Goal: Task Accomplishment & Management: Complete application form

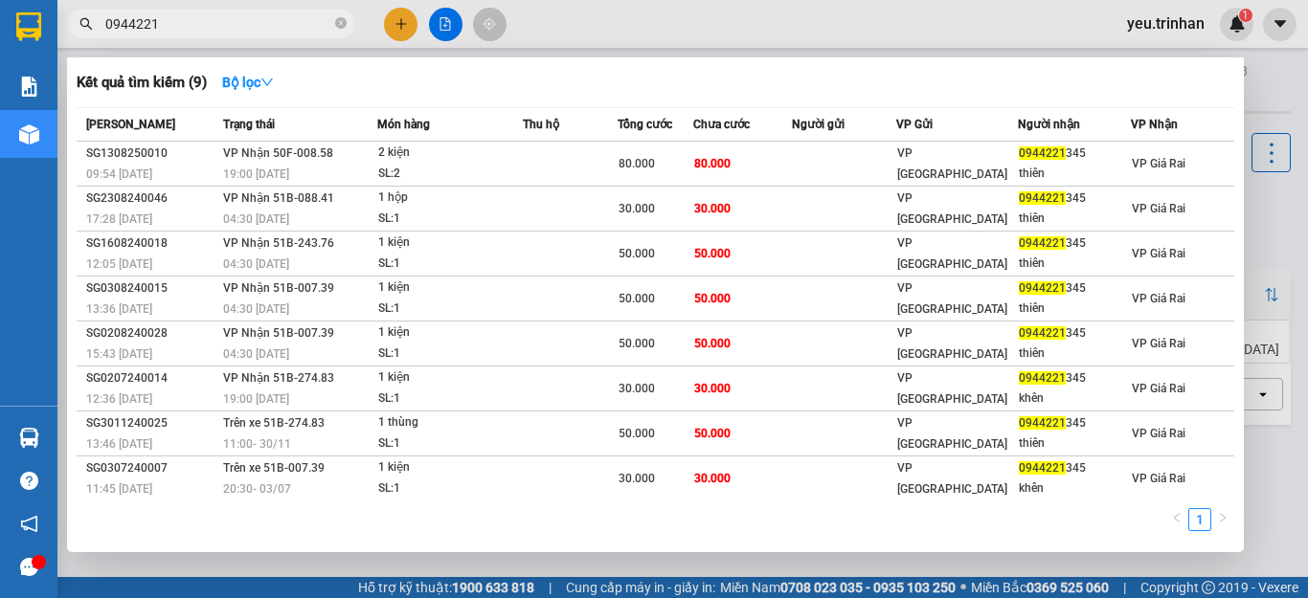
type input "0944221"
click at [395, 22] on div at bounding box center [654, 299] width 1308 height 598
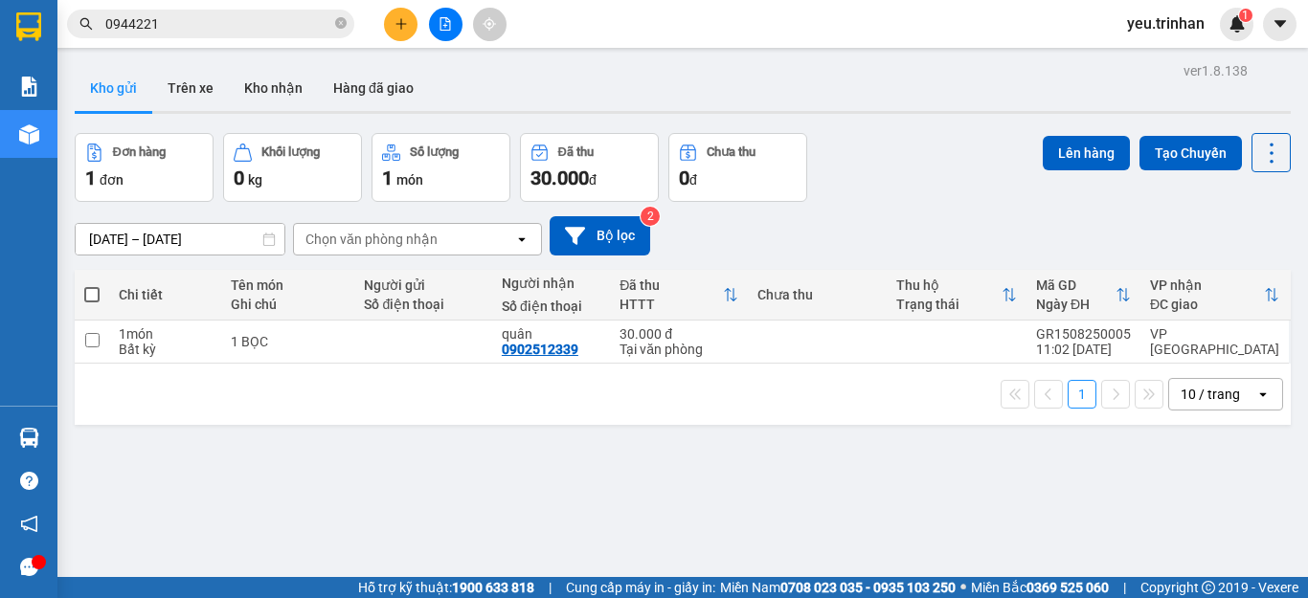
click at [395, 22] on icon "plus" at bounding box center [401, 23] width 13 height 13
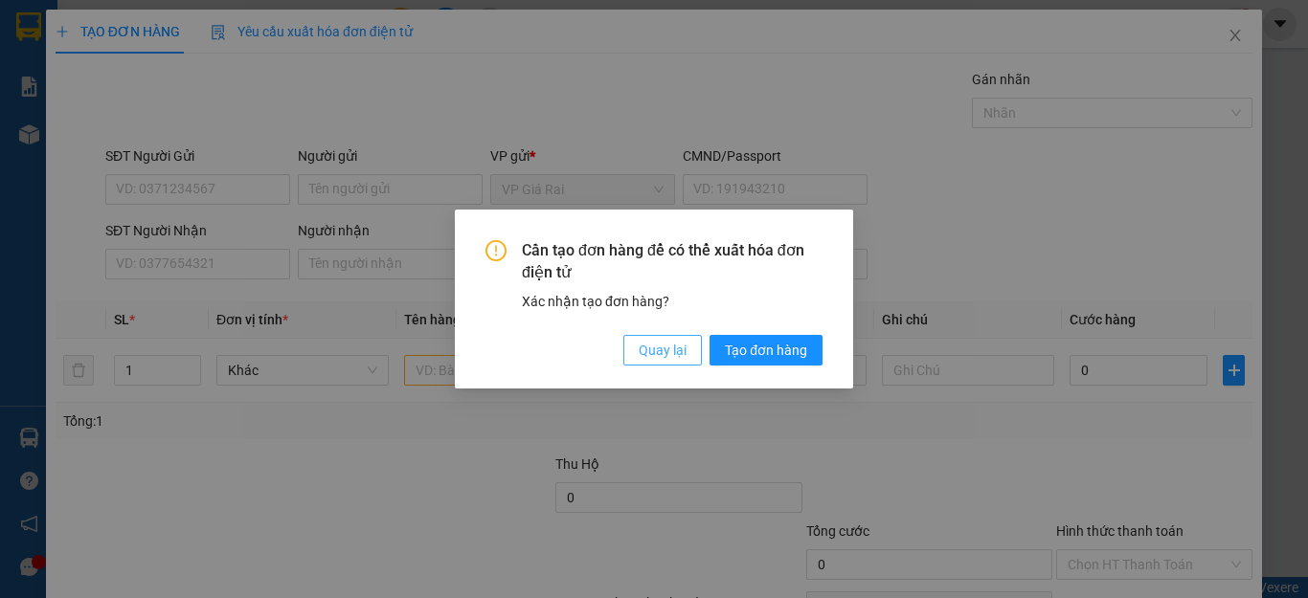
click at [658, 344] on span "Quay lại" at bounding box center [663, 350] width 48 height 21
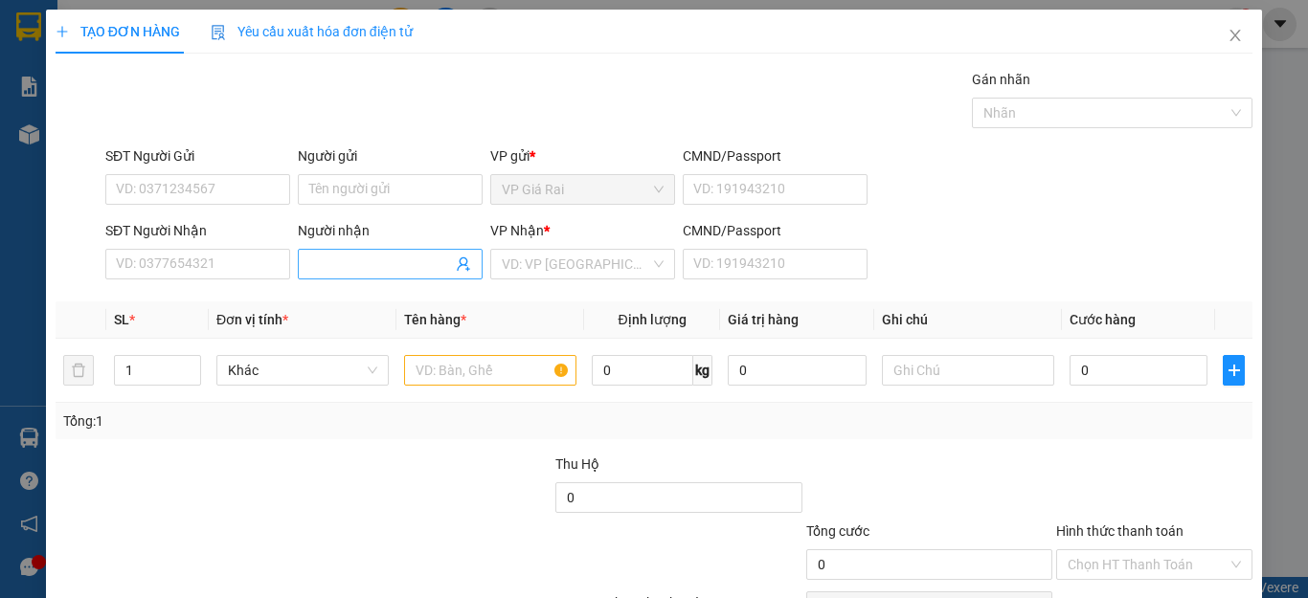
click at [359, 264] on input "Người nhận" at bounding box center [380, 264] width 143 height 21
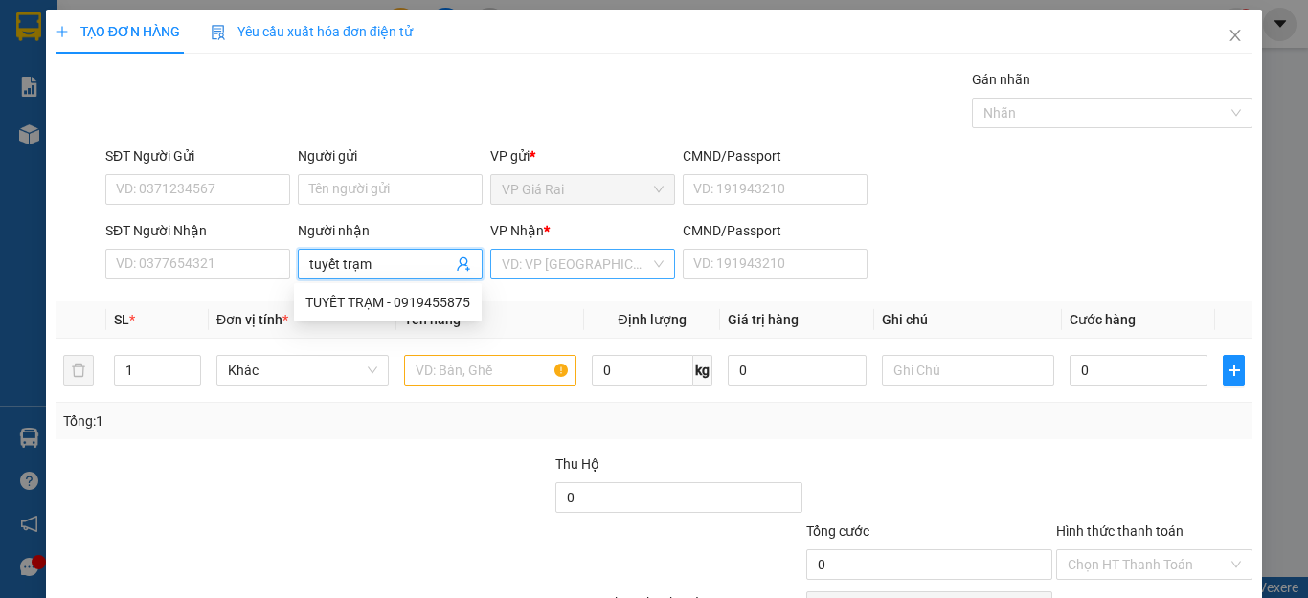
type input "tuyết trạm"
drag, startPoint x: 586, startPoint y: 264, endPoint x: 575, endPoint y: 280, distance: 19.2
click at [577, 274] on input "search" at bounding box center [576, 264] width 148 height 29
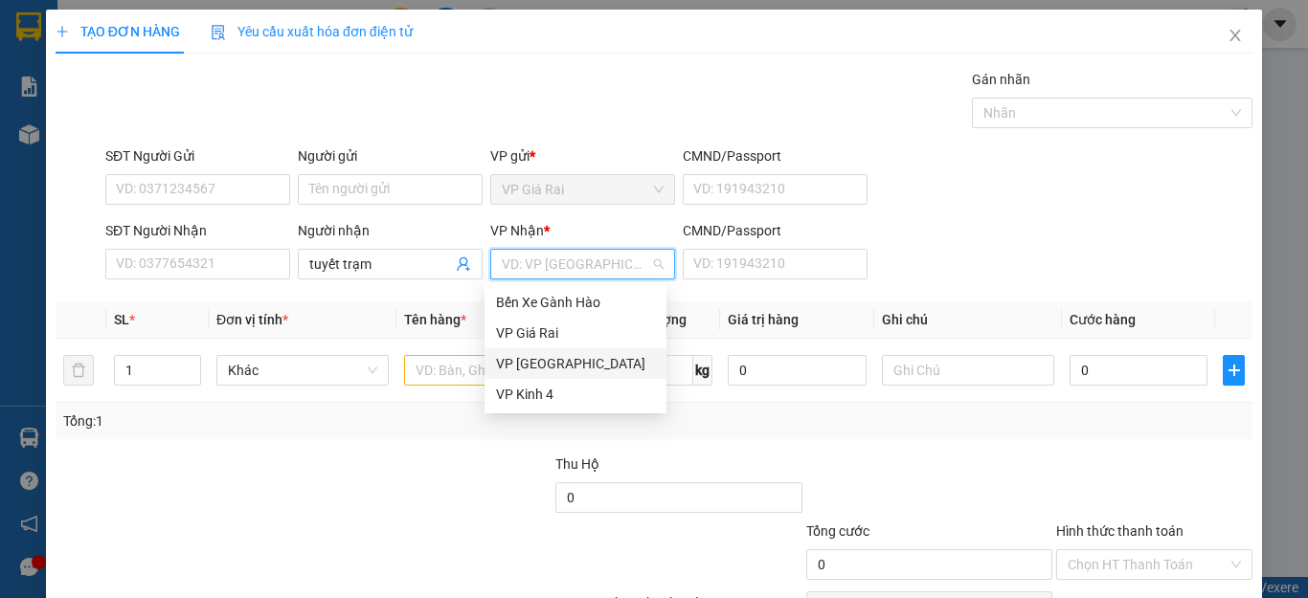
click at [511, 365] on div "VP [GEOGRAPHIC_DATA]" at bounding box center [575, 363] width 159 height 21
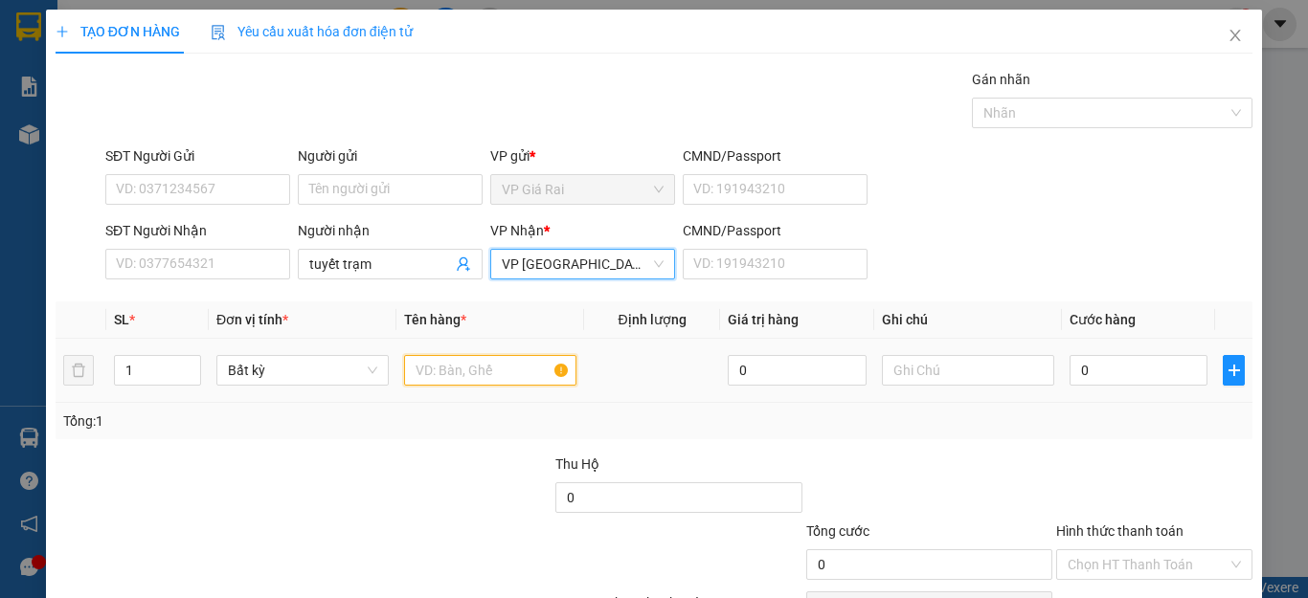
click at [415, 374] on input "text" at bounding box center [490, 370] width 172 height 31
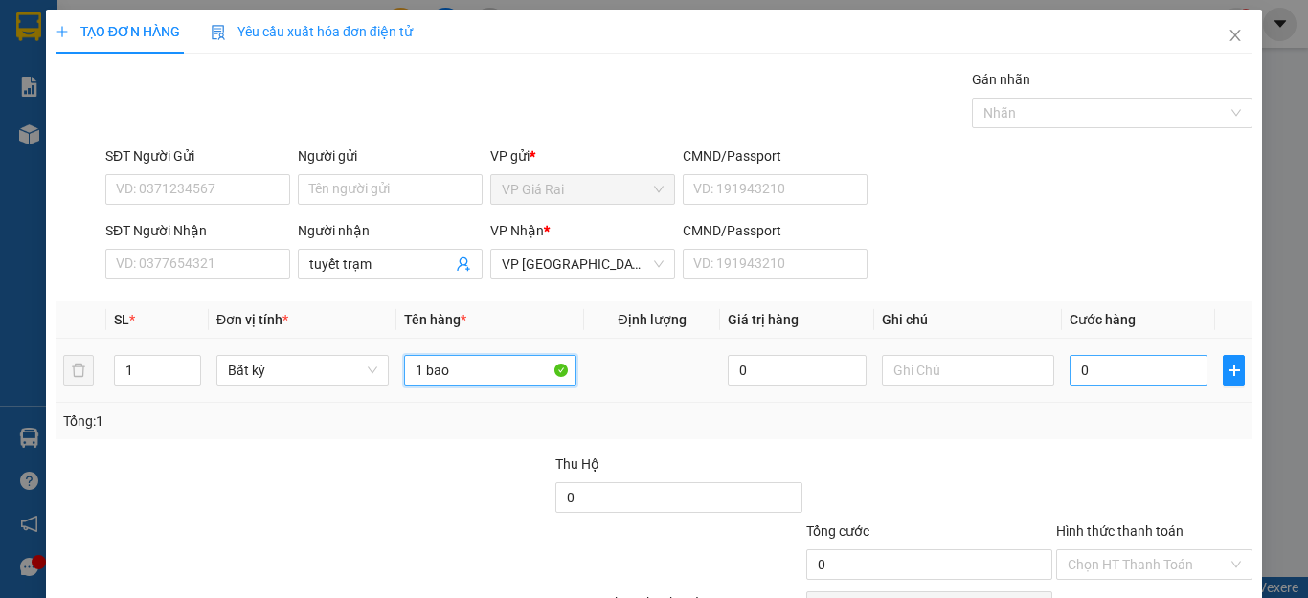
type input "1 bao"
click at [1167, 383] on input "0" at bounding box center [1139, 370] width 138 height 31
type input "6"
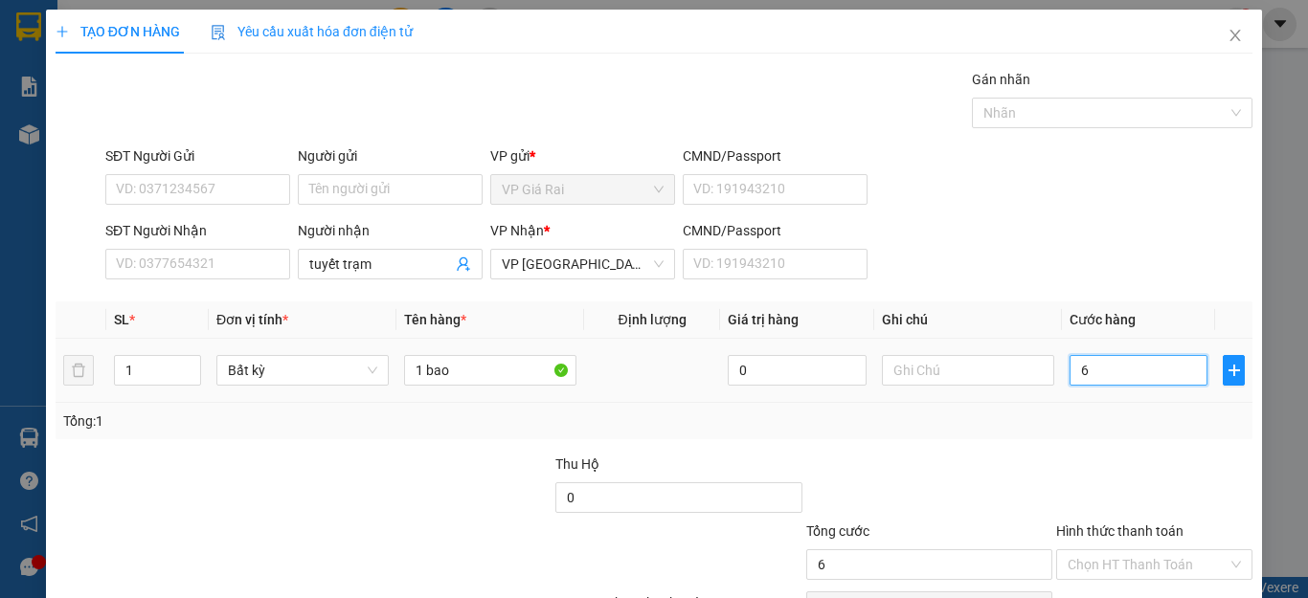
type input "60"
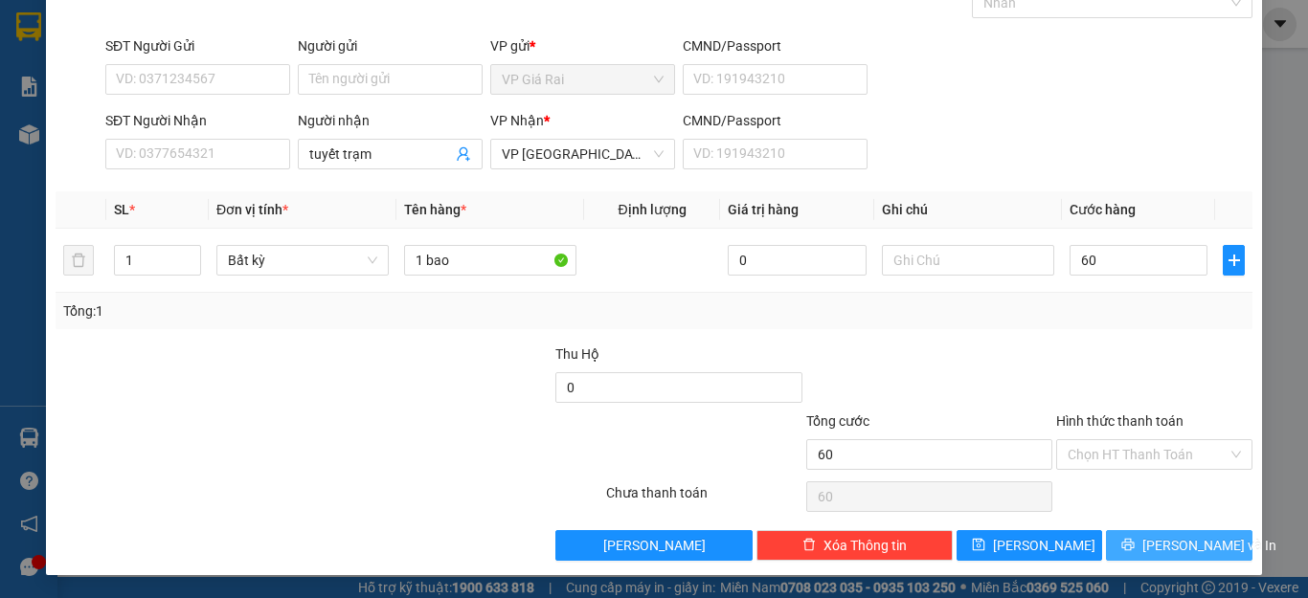
type input "60.000"
click at [1184, 549] on span "[PERSON_NAME] và In" at bounding box center [1209, 545] width 134 height 21
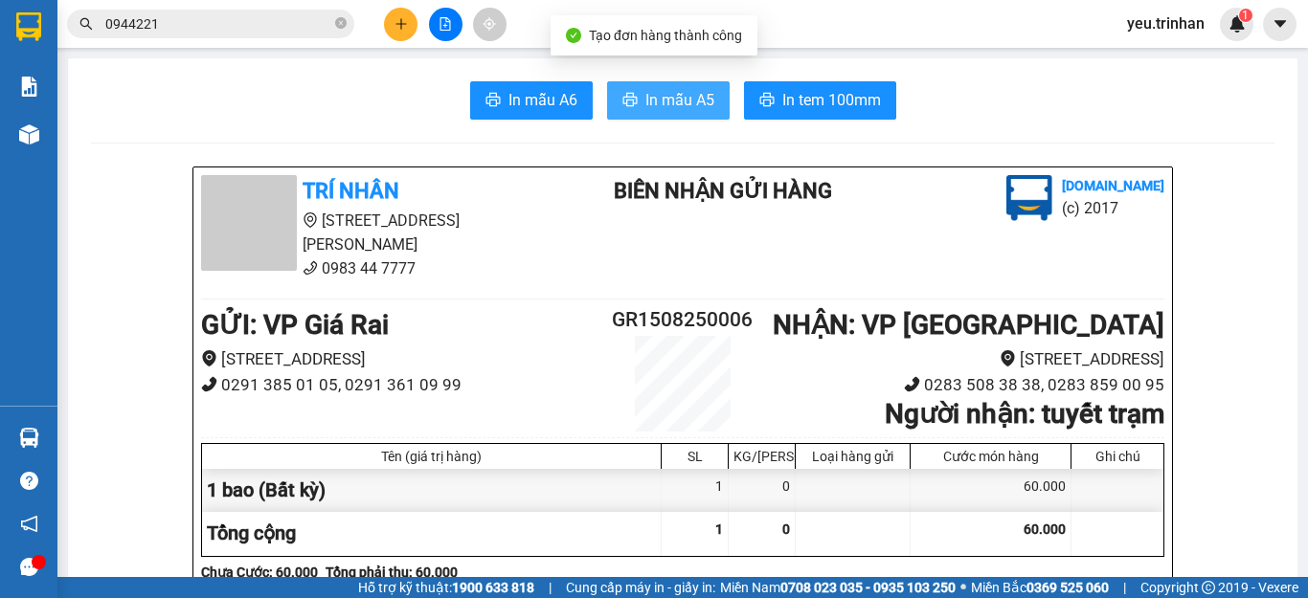
click at [684, 95] on span "In mẫu A5" at bounding box center [679, 100] width 69 height 24
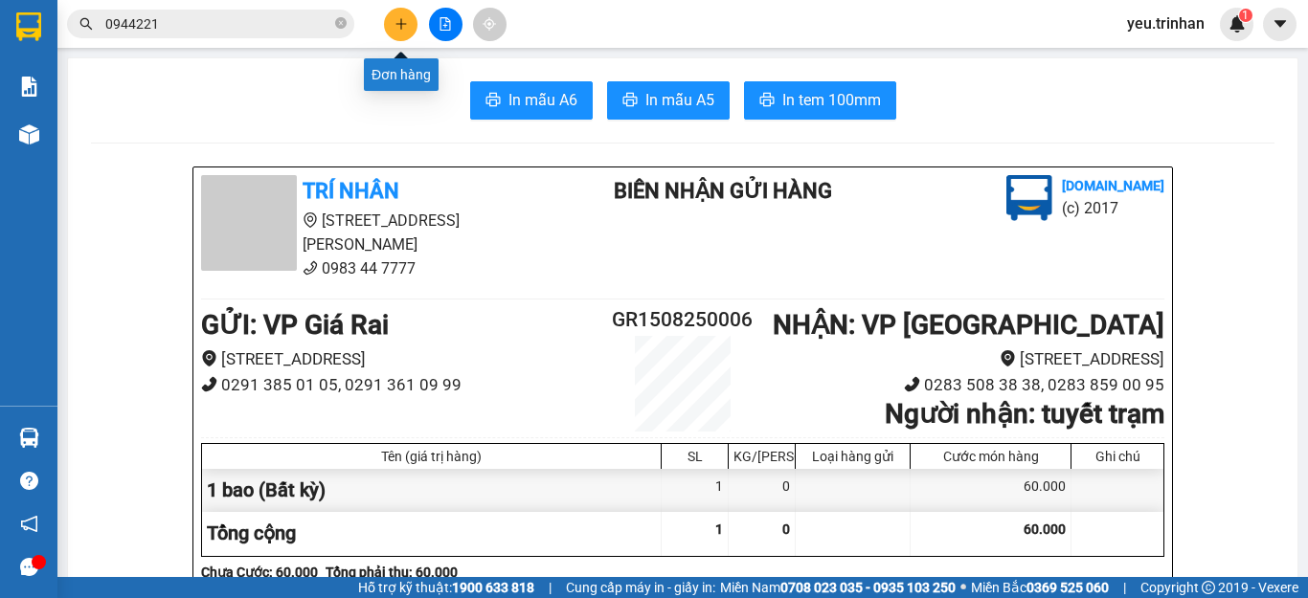
click at [388, 23] on button at bounding box center [401, 25] width 34 height 34
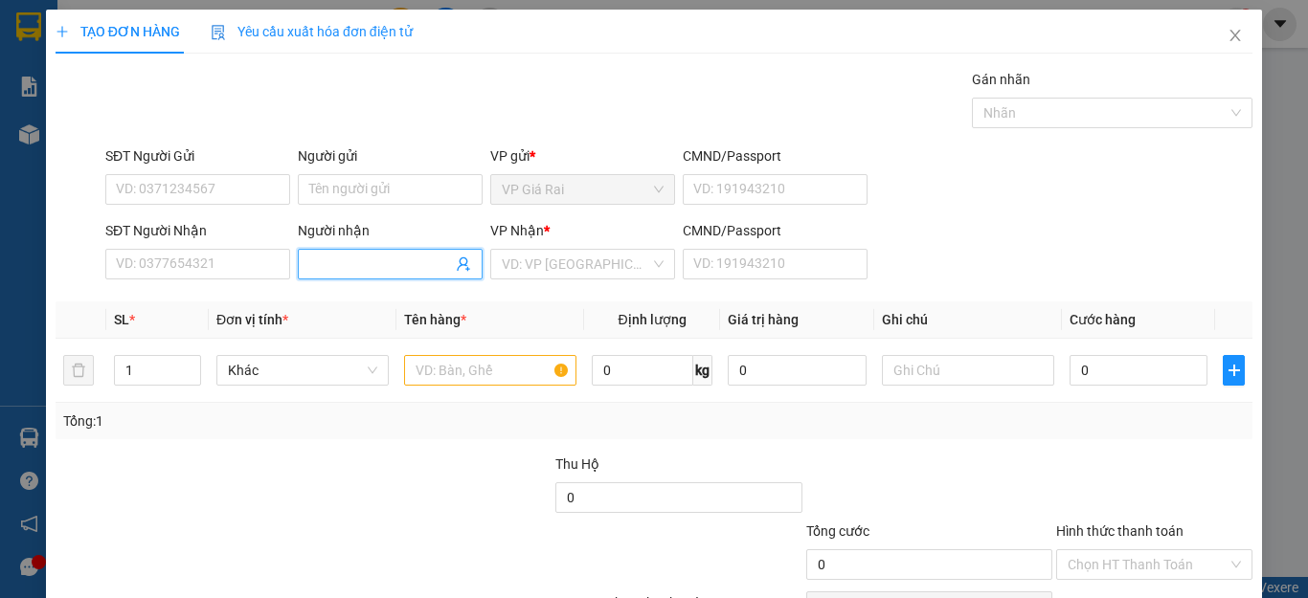
click at [360, 260] on input "Người nhận" at bounding box center [380, 264] width 143 height 21
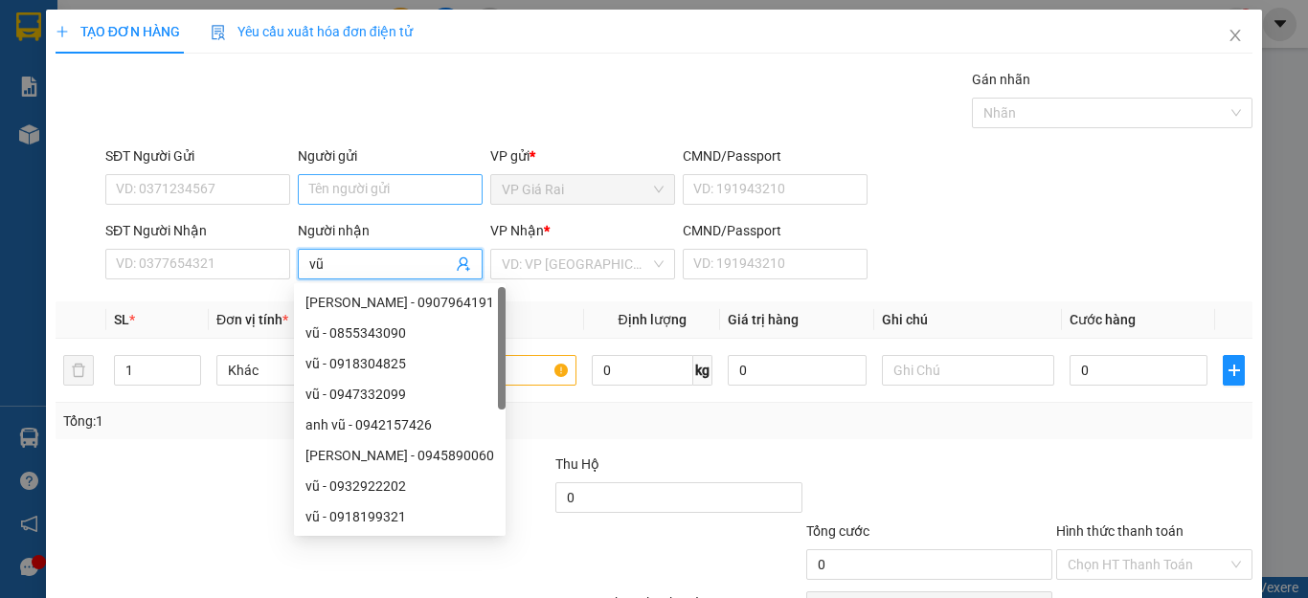
type input "vũ"
click at [391, 184] on input "Người gửi" at bounding box center [390, 189] width 185 height 31
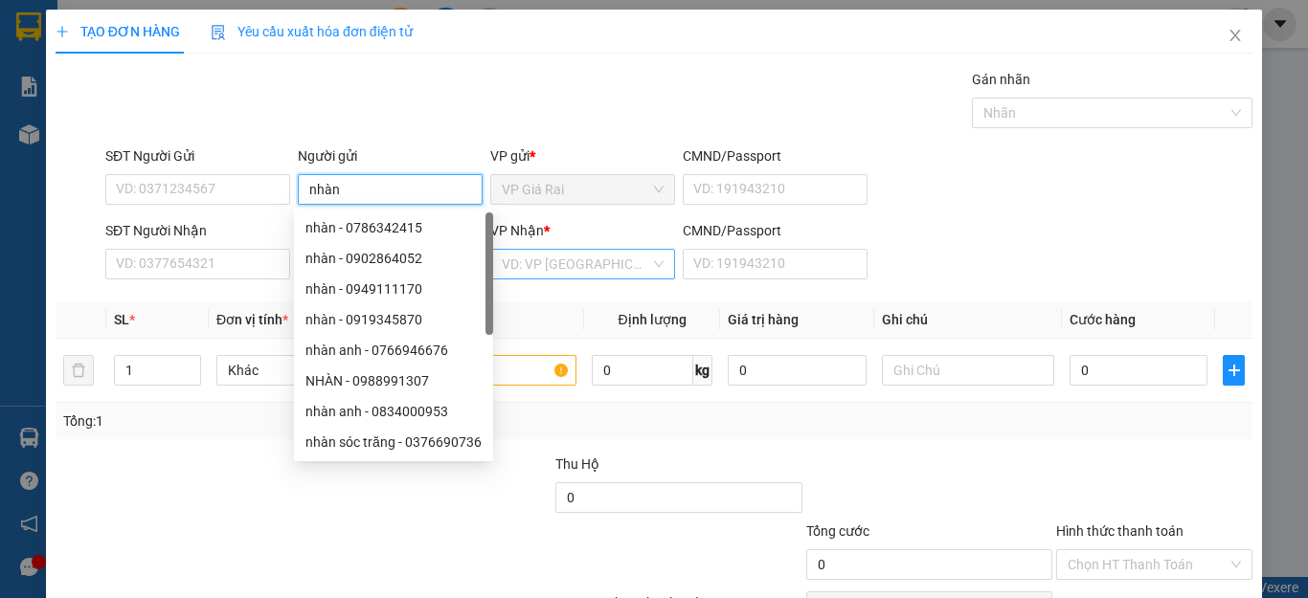
type input "nhàn"
drag, startPoint x: 612, startPoint y: 262, endPoint x: 598, endPoint y: 276, distance: 19.6
click at [598, 276] on input "search" at bounding box center [576, 264] width 148 height 29
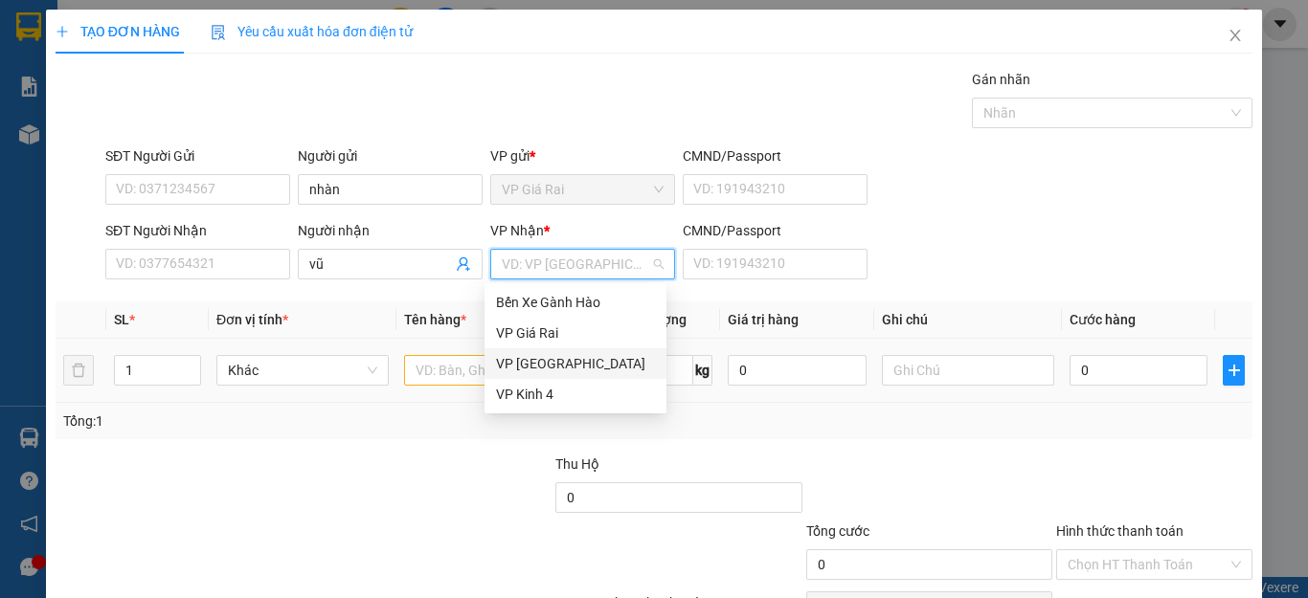
drag, startPoint x: 528, startPoint y: 362, endPoint x: 417, endPoint y: 380, distance: 111.6
click at [526, 362] on div "VP [GEOGRAPHIC_DATA]" at bounding box center [575, 363] width 159 height 21
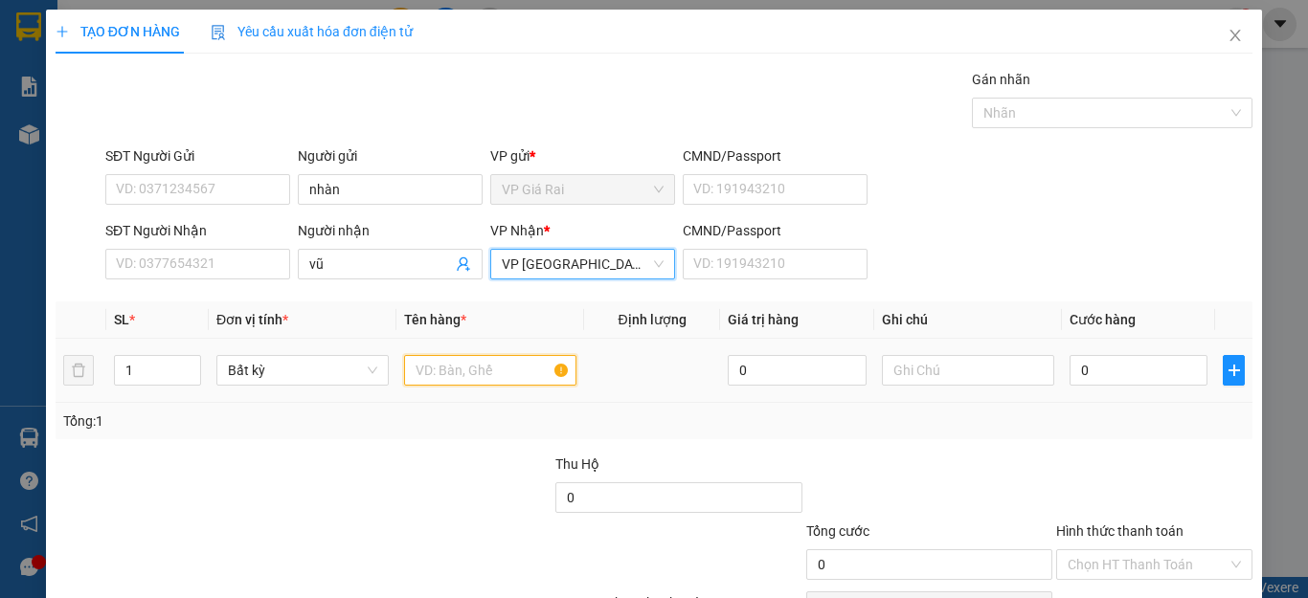
click at [419, 380] on input "text" at bounding box center [490, 370] width 172 height 31
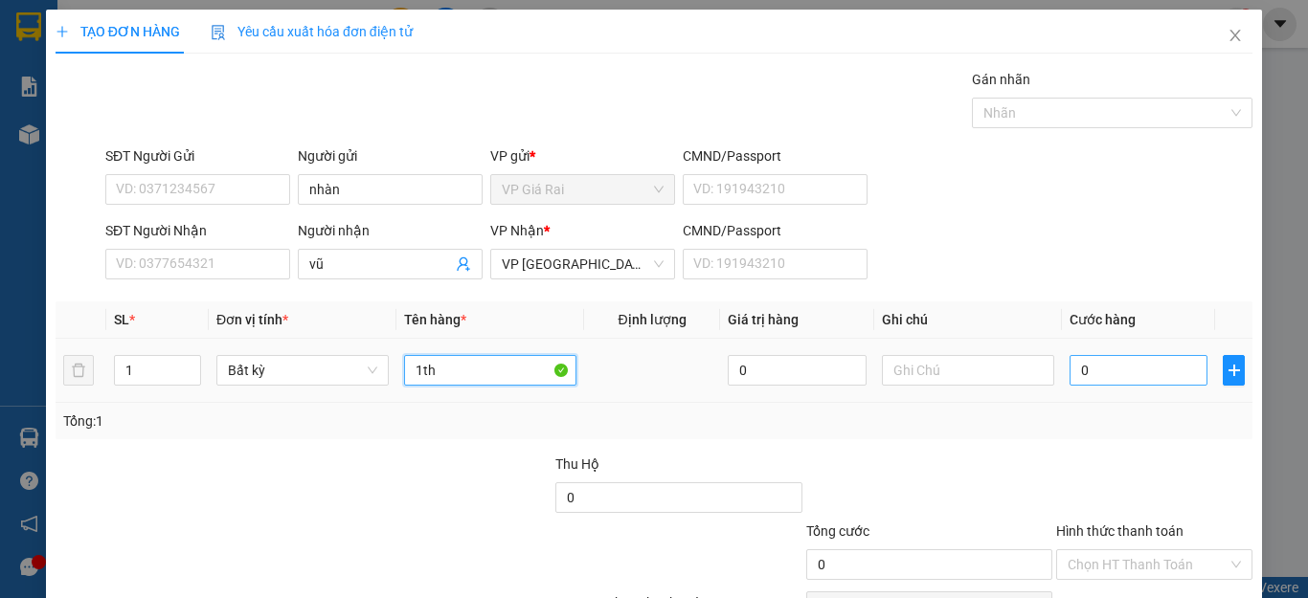
type input "1th"
click at [1129, 369] on input "0" at bounding box center [1139, 370] width 138 height 31
type input "3"
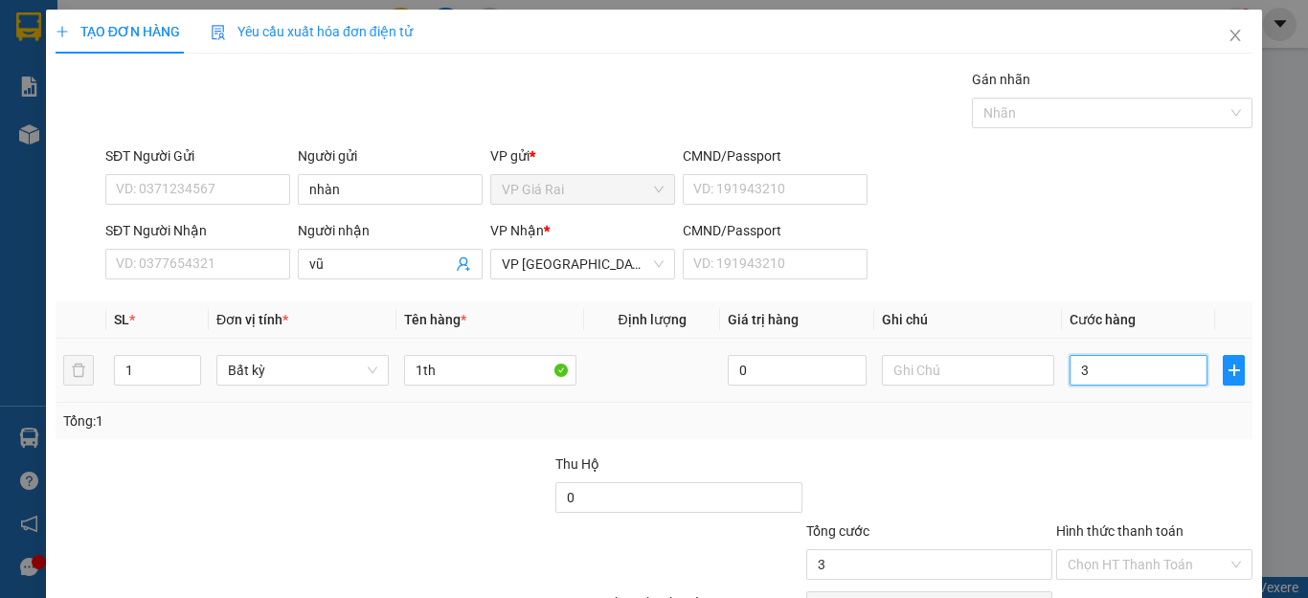
type input "30"
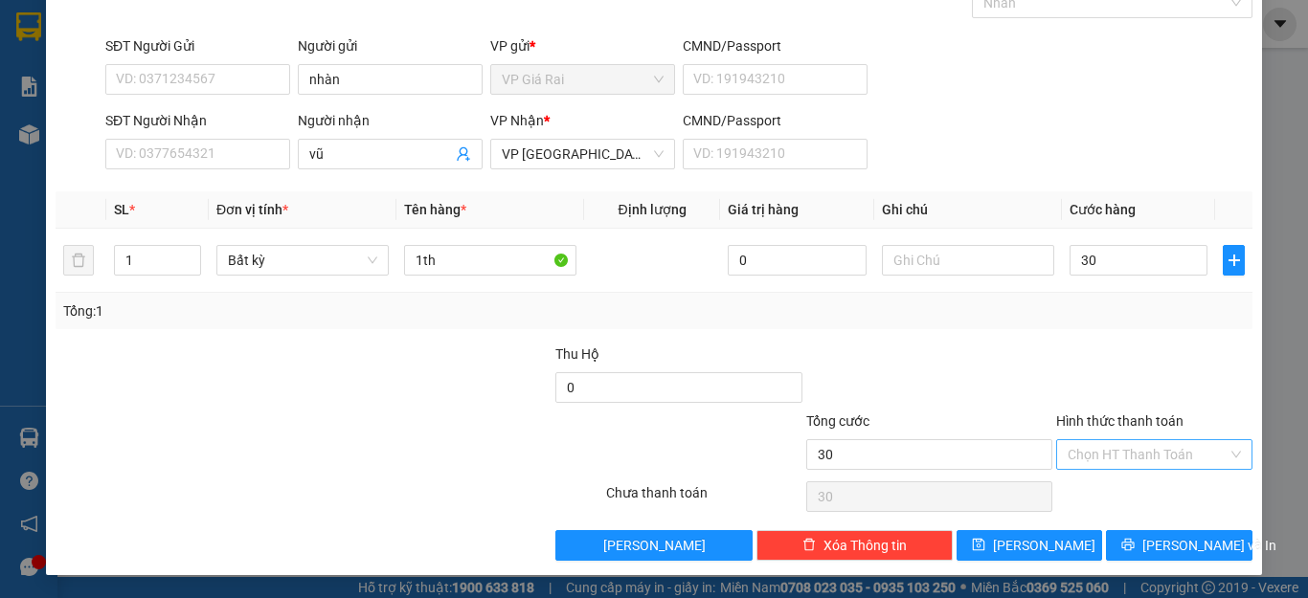
type input "30.000"
click at [1103, 455] on input "Hình thức thanh toán" at bounding box center [1148, 454] width 160 height 29
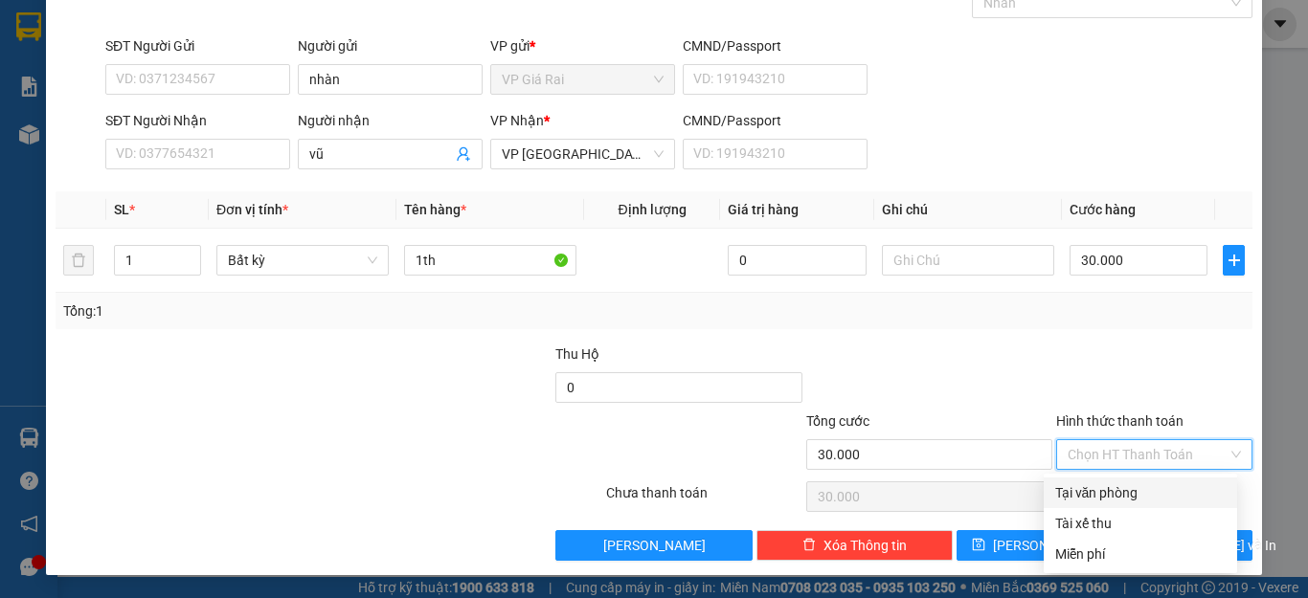
click at [1111, 483] on div "Tại văn phòng" at bounding box center [1140, 493] width 170 height 21
type input "0"
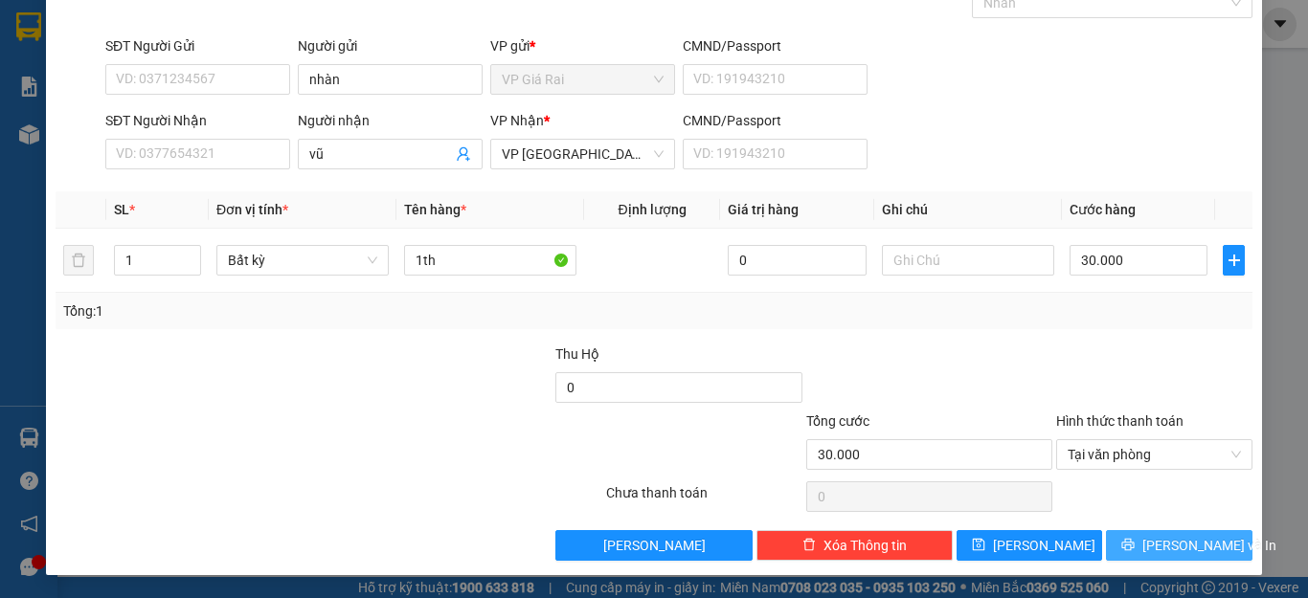
click at [1235, 559] on button "[PERSON_NAME] và In" at bounding box center [1179, 545] width 147 height 31
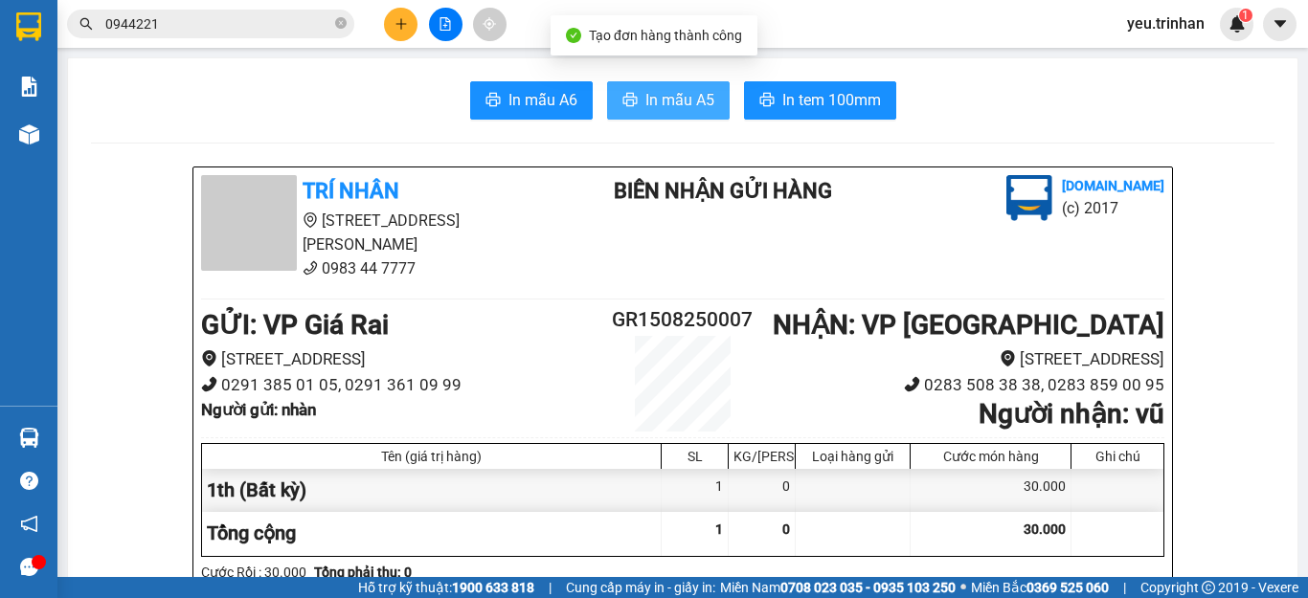
click at [624, 103] on icon "printer" at bounding box center [629, 99] width 14 height 13
click at [398, 18] on icon "plus" at bounding box center [401, 23] width 13 height 13
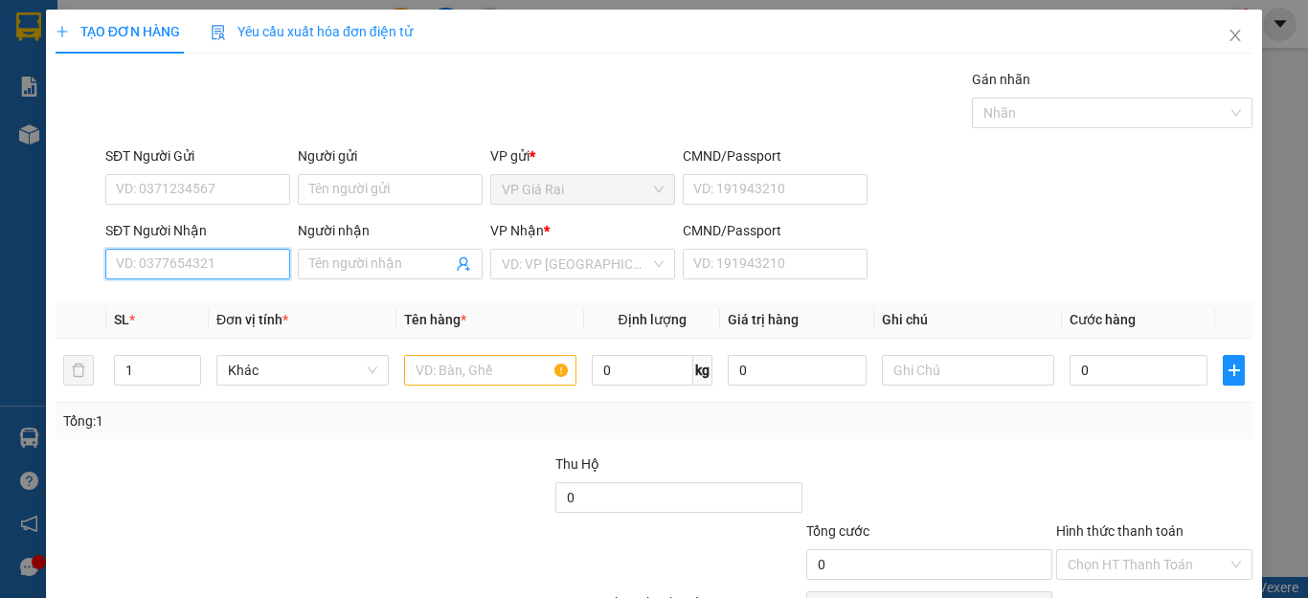
click at [194, 259] on input "SĐT Người Nhận" at bounding box center [197, 264] width 185 height 31
type input "0384658735"
click at [180, 312] on div "0384658735 - thủy" at bounding box center [195, 302] width 159 height 21
type input "thủy"
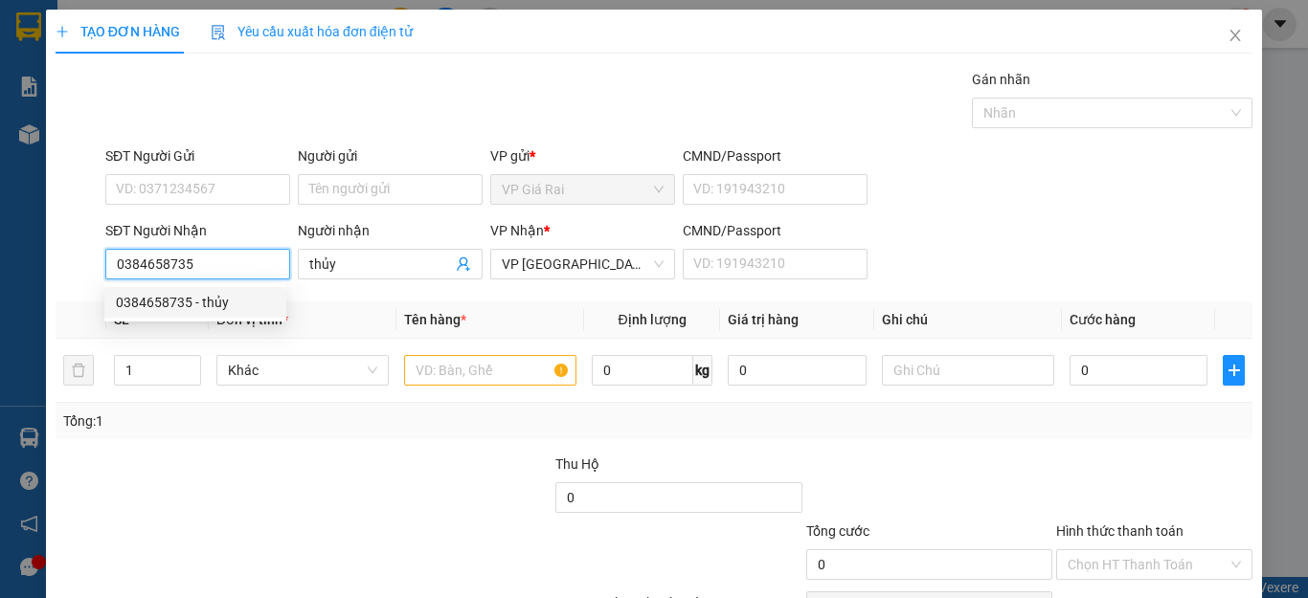
type input "30.000"
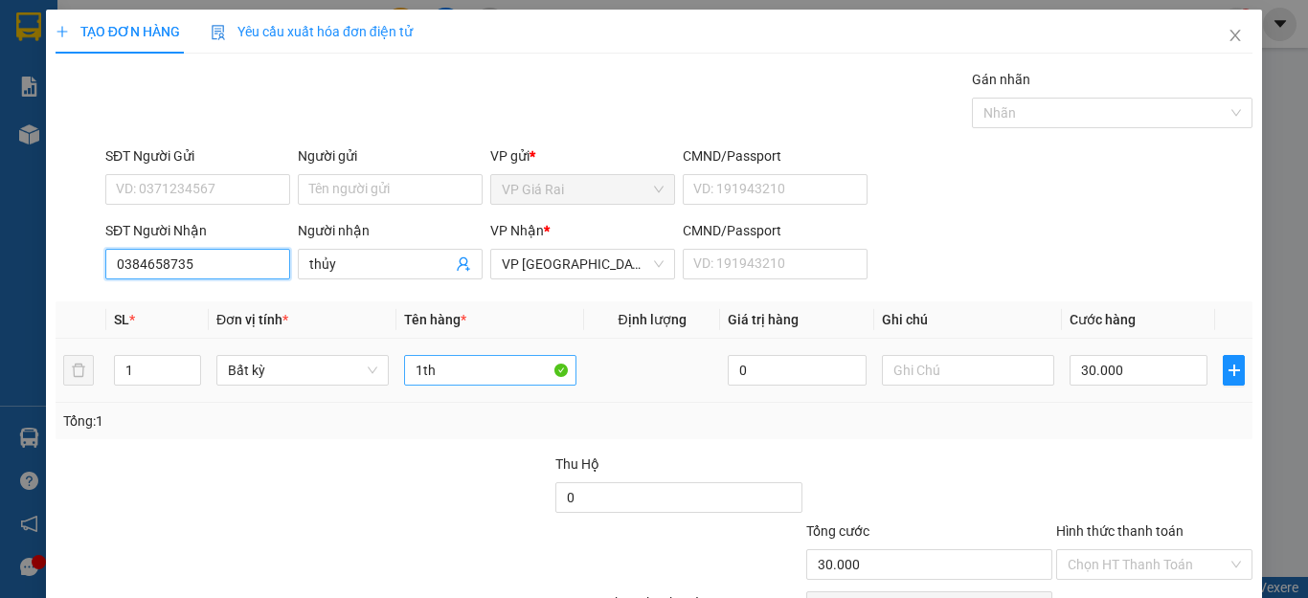
type input "0384658735"
click at [479, 372] on input "1th" at bounding box center [490, 370] width 172 height 31
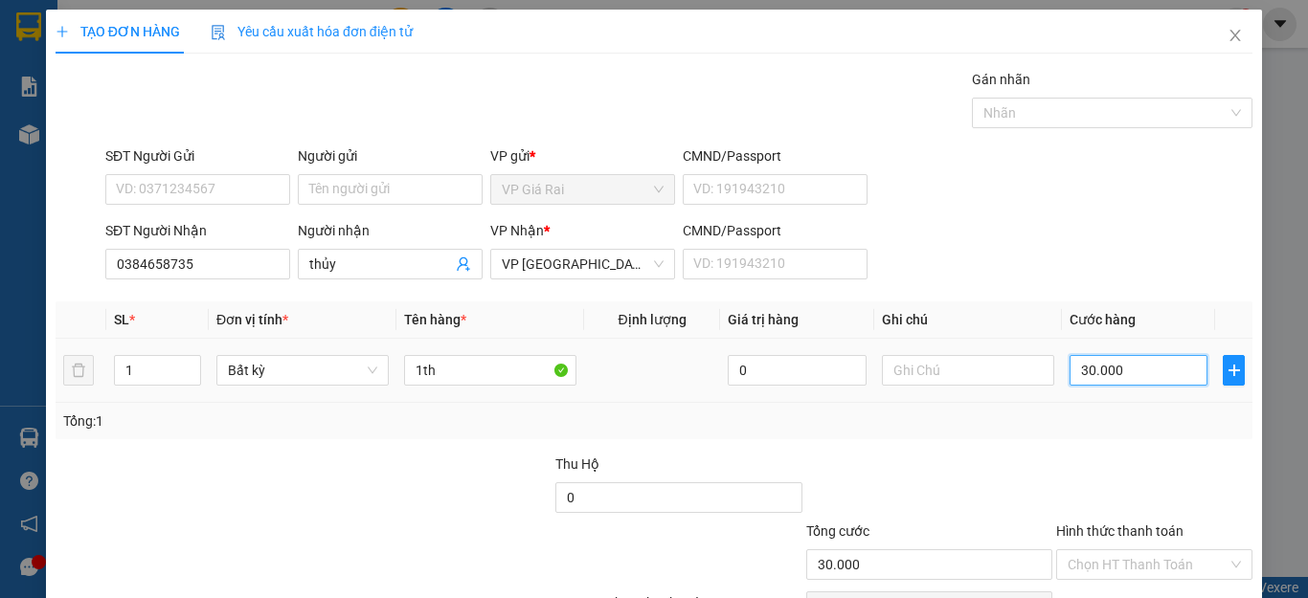
click at [1070, 368] on input "30.000" at bounding box center [1139, 370] width 138 height 31
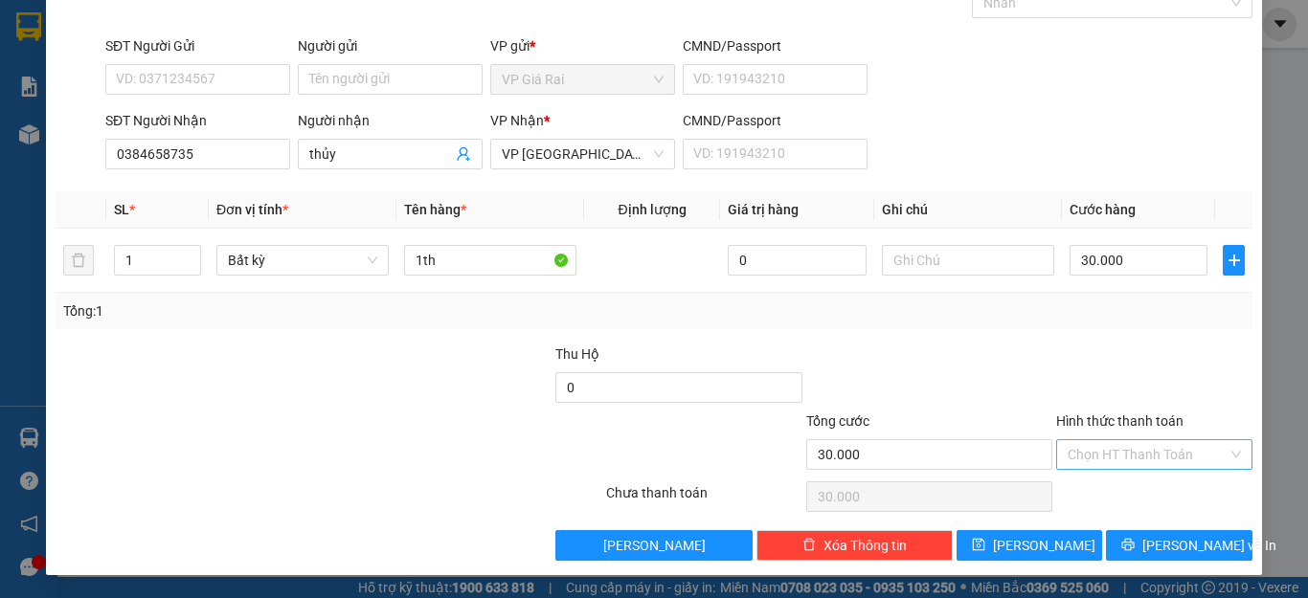
click at [1132, 453] on input "Hình thức thanh toán" at bounding box center [1148, 454] width 160 height 29
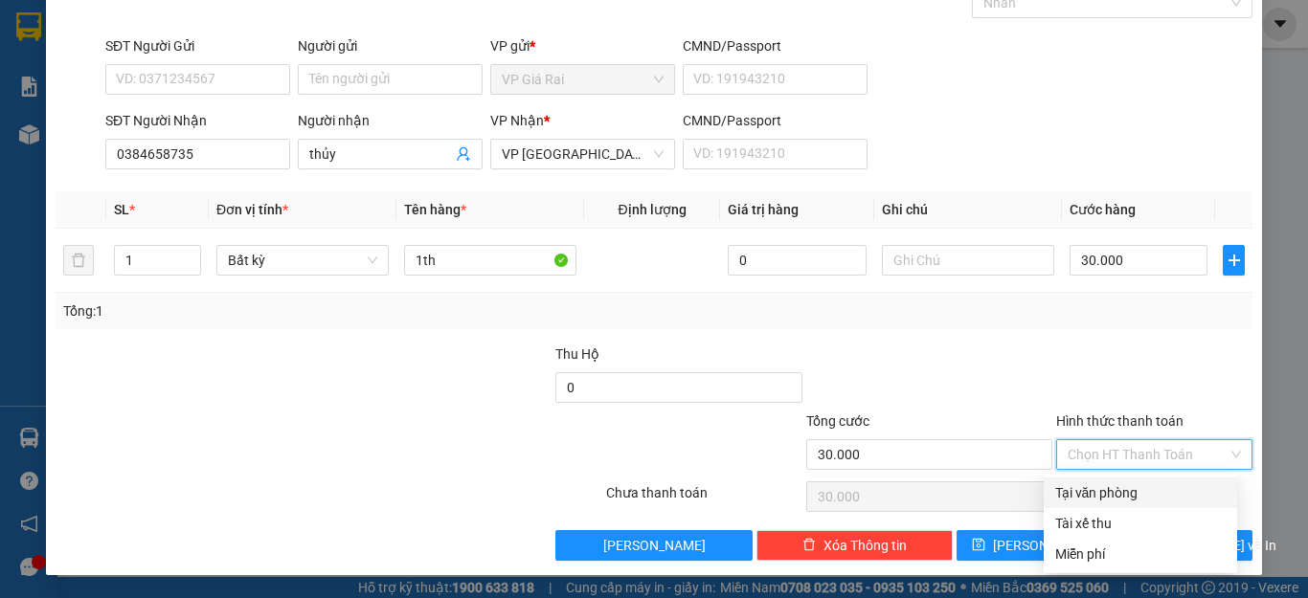
click at [1103, 486] on div "Tại văn phòng" at bounding box center [1140, 493] width 170 height 21
type input "0"
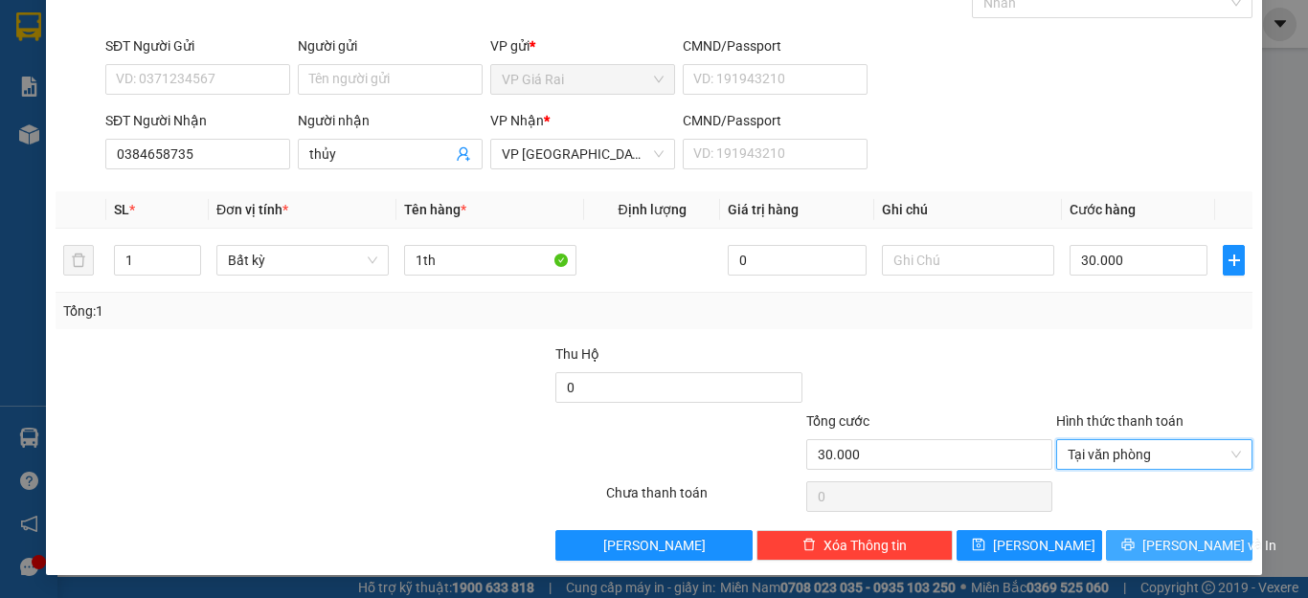
click at [1131, 548] on icon "printer" at bounding box center [1127, 544] width 13 height 13
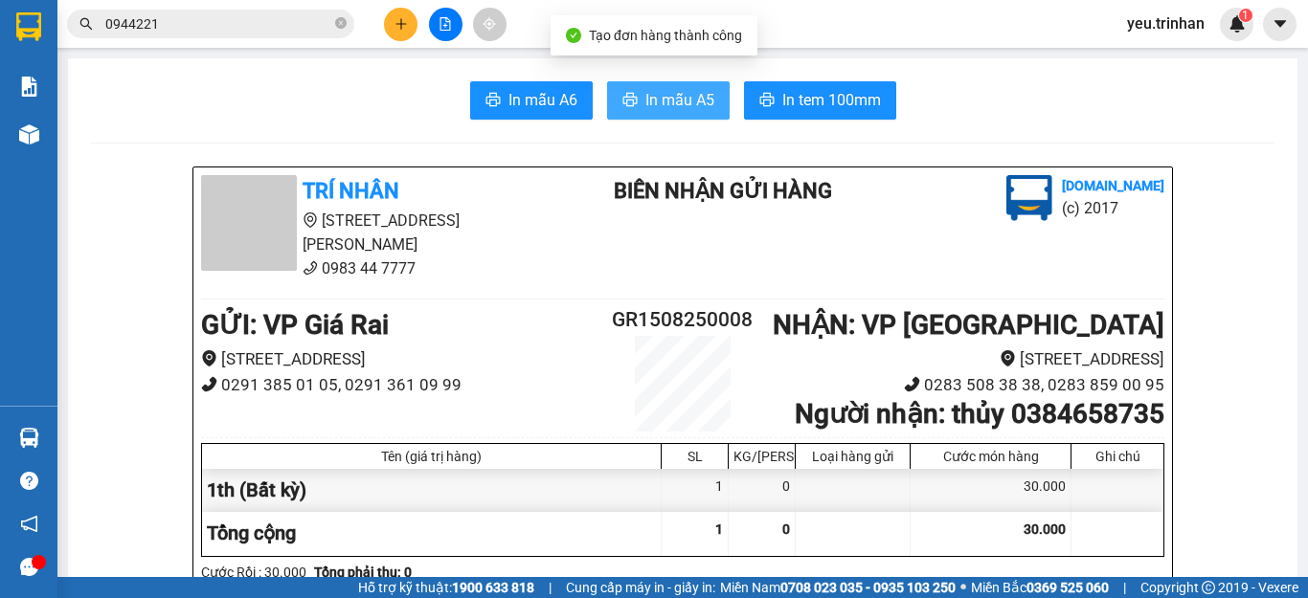
click at [622, 110] on span "printer" at bounding box center [629, 101] width 15 height 18
